Goal: Information Seeking & Learning: Understand process/instructions

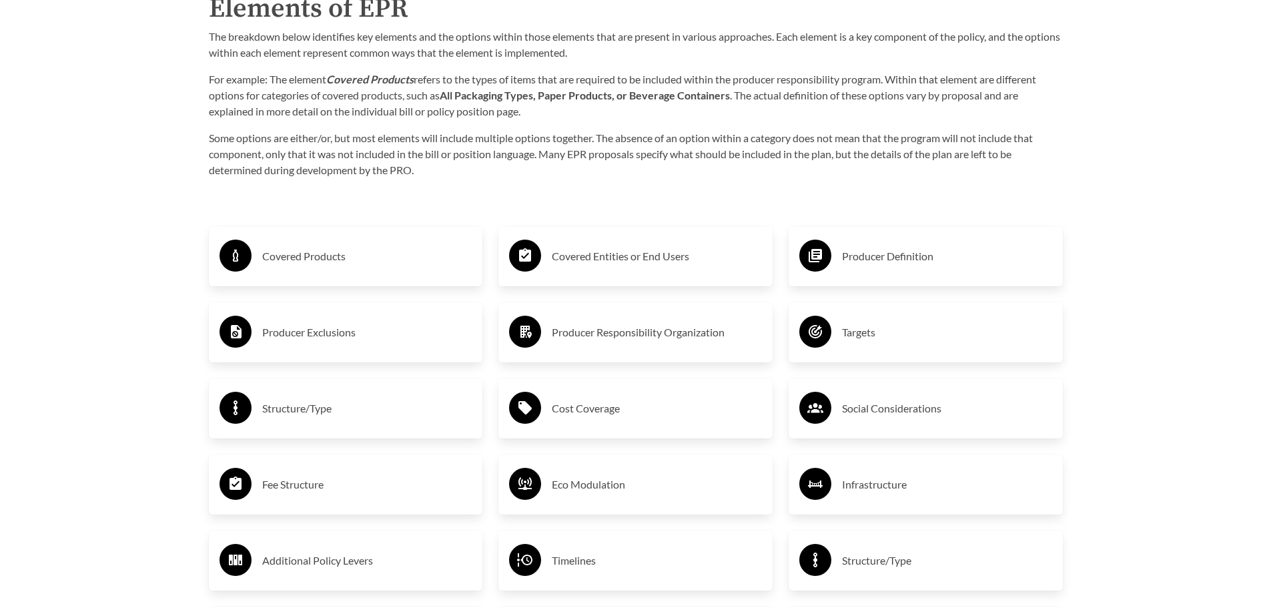
scroll to position [2178, 0]
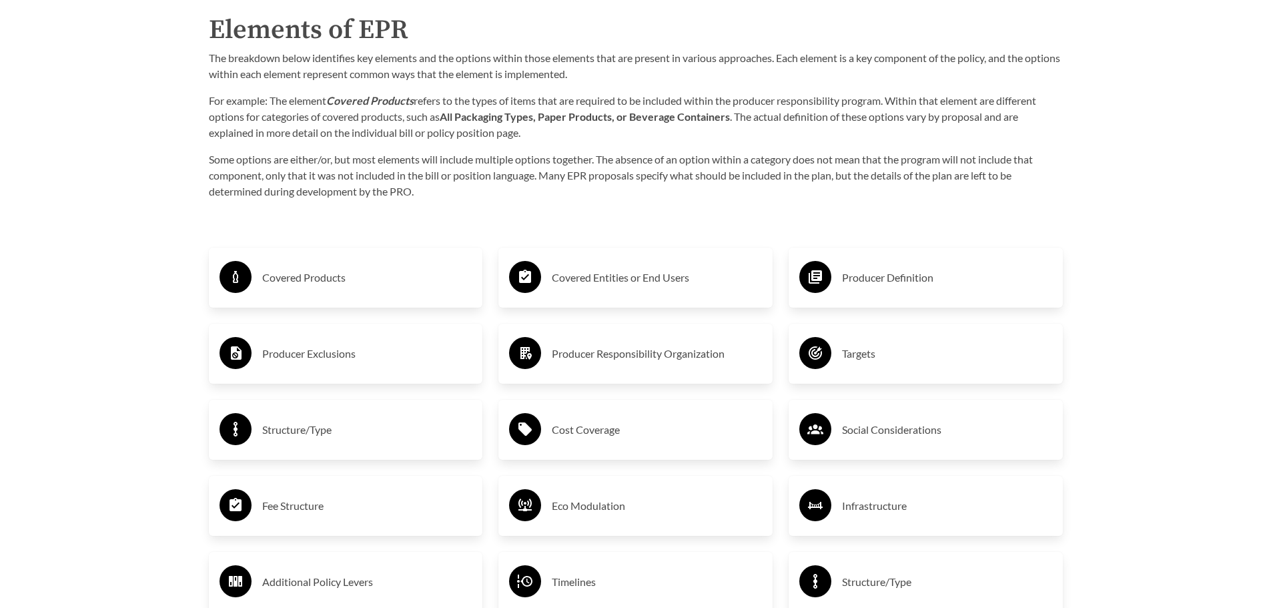
click at [331, 285] on h3 "Covered Products" at bounding box center [367, 277] width 210 height 21
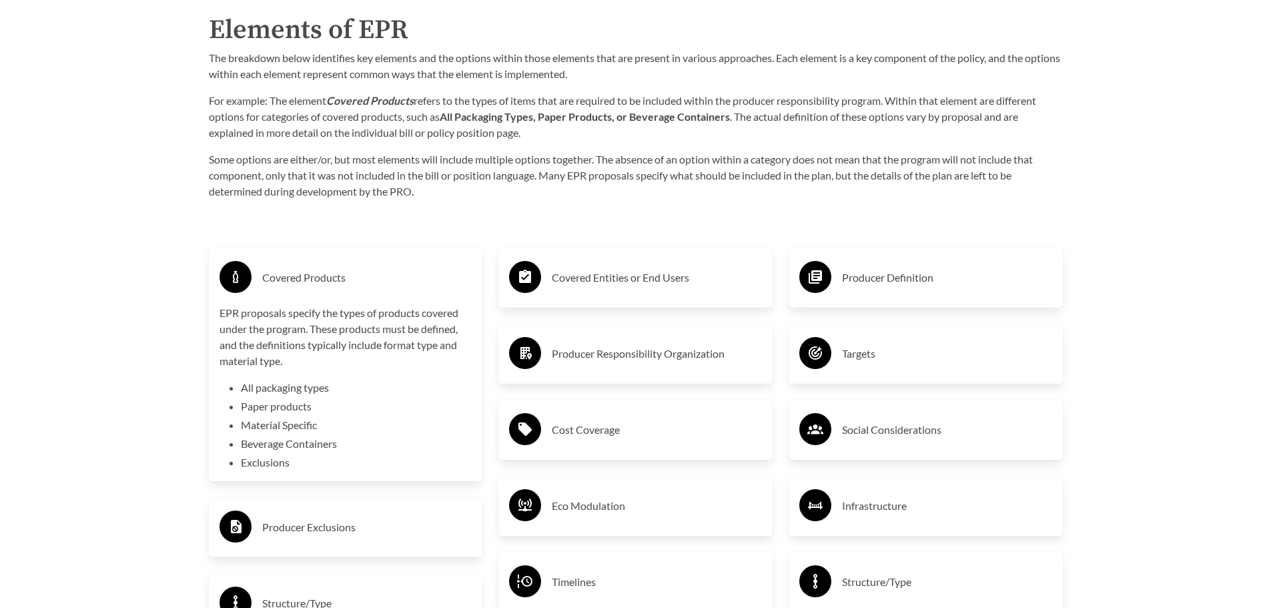
click at [620, 281] on h3 "Covered Entities or End Users" at bounding box center [657, 277] width 210 height 21
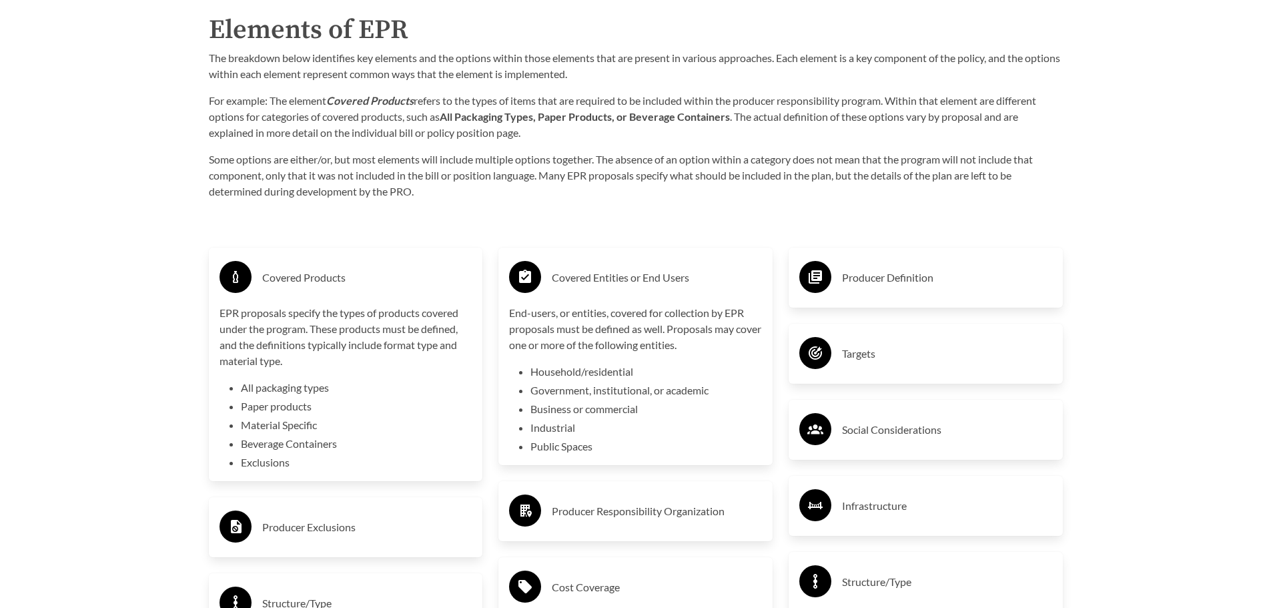
click at [883, 284] on h3 "Producer Definition" at bounding box center [947, 277] width 210 height 21
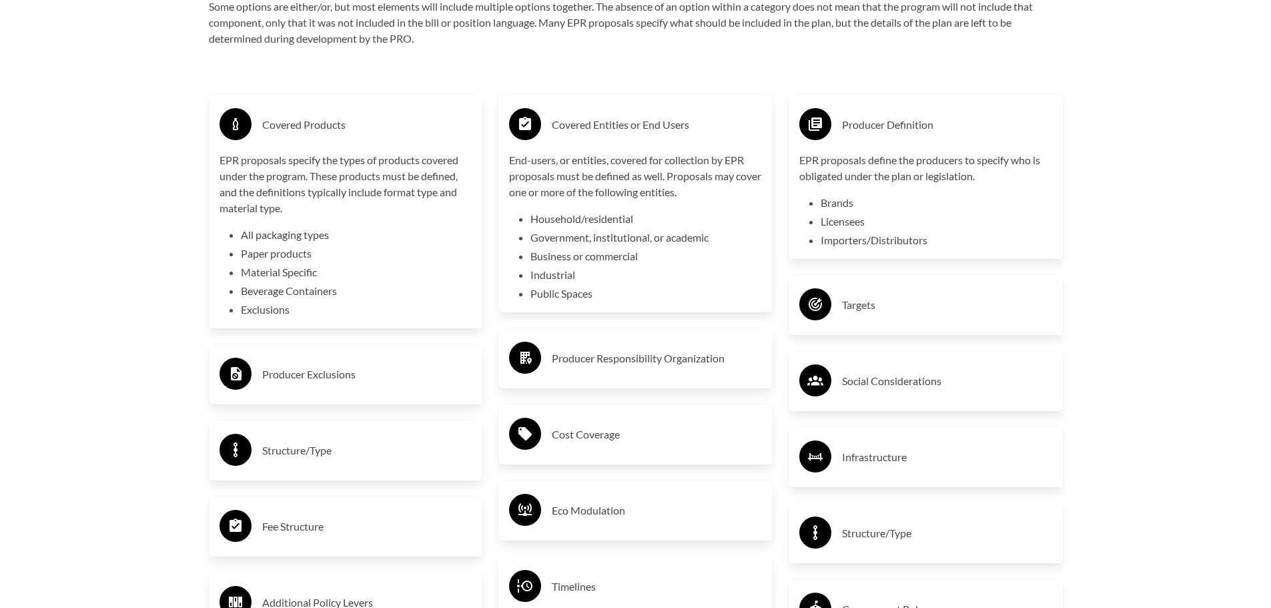
scroll to position [2378, 0]
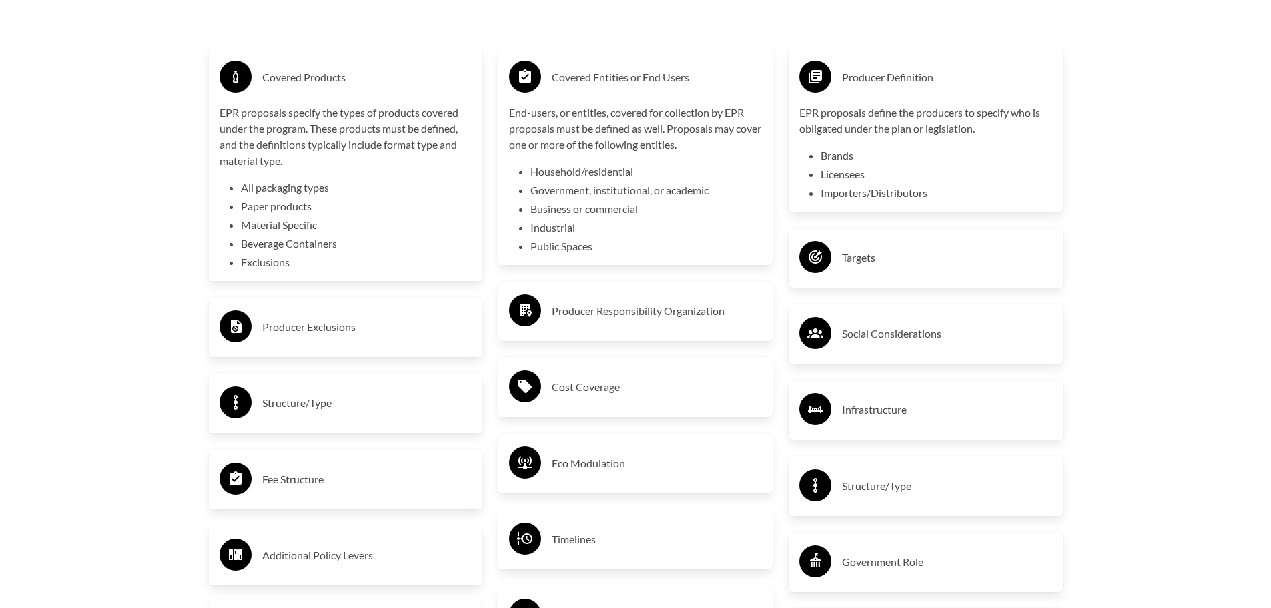
click at [278, 328] on h3 "Producer Exclusions" at bounding box center [367, 326] width 210 height 21
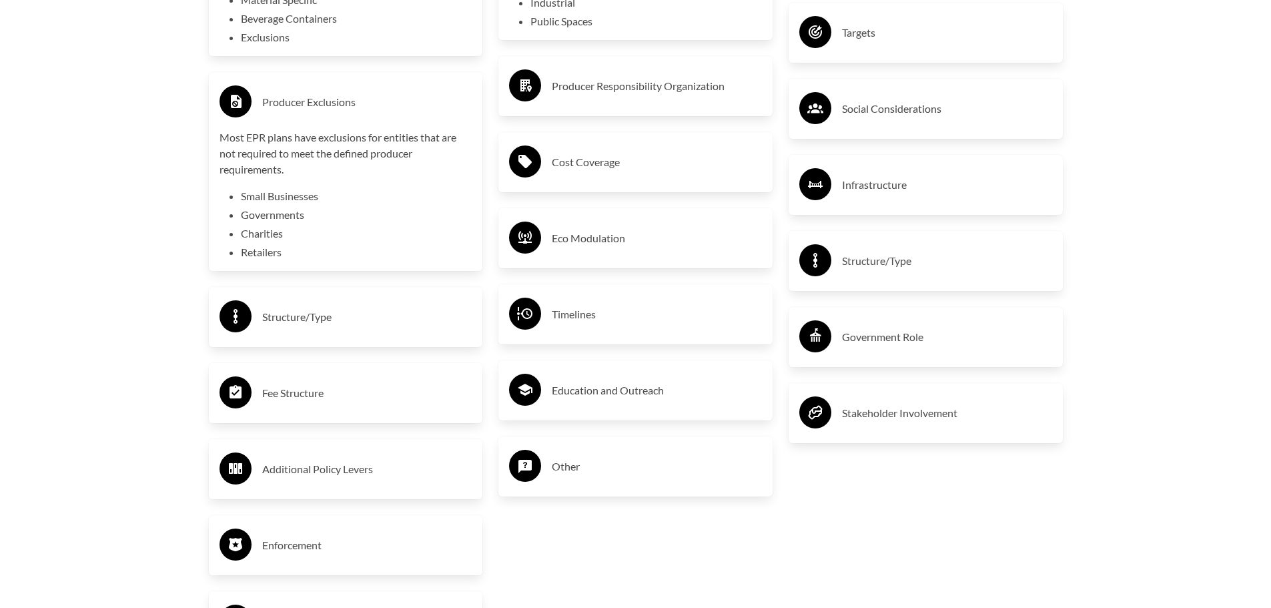
scroll to position [2644, 0]
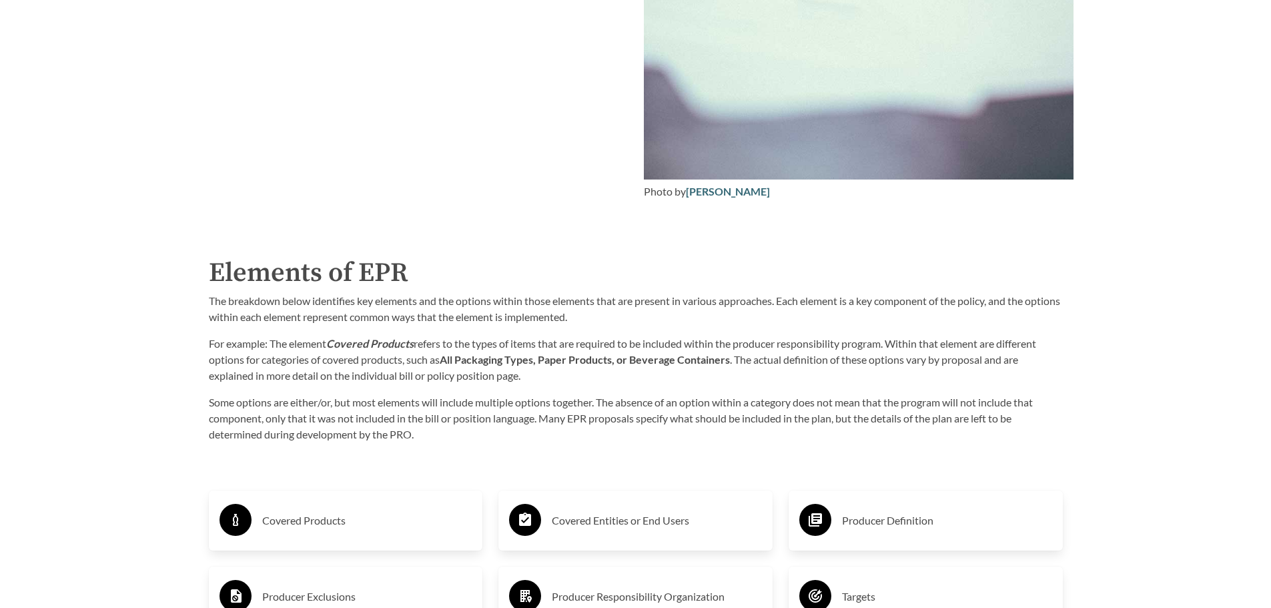
scroll to position [2067, 0]
